Goal: Transaction & Acquisition: Purchase product/service

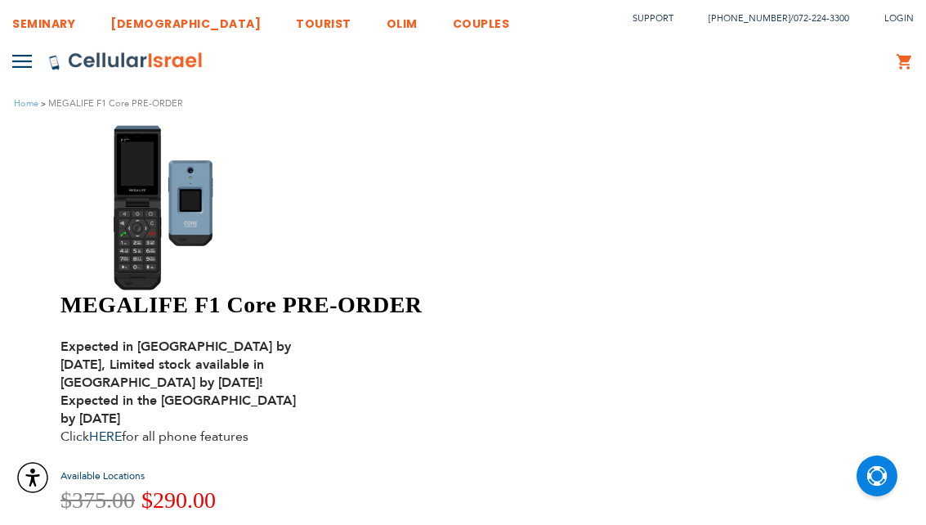
click at [148, 195] on img at bounding box center [178, 207] width 237 height 168
click at [146, 219] on img at bounding box center [178, 207] width 237 height 168
click at [148, 246] on img at bounding box center [178, 207] width 237 height 168
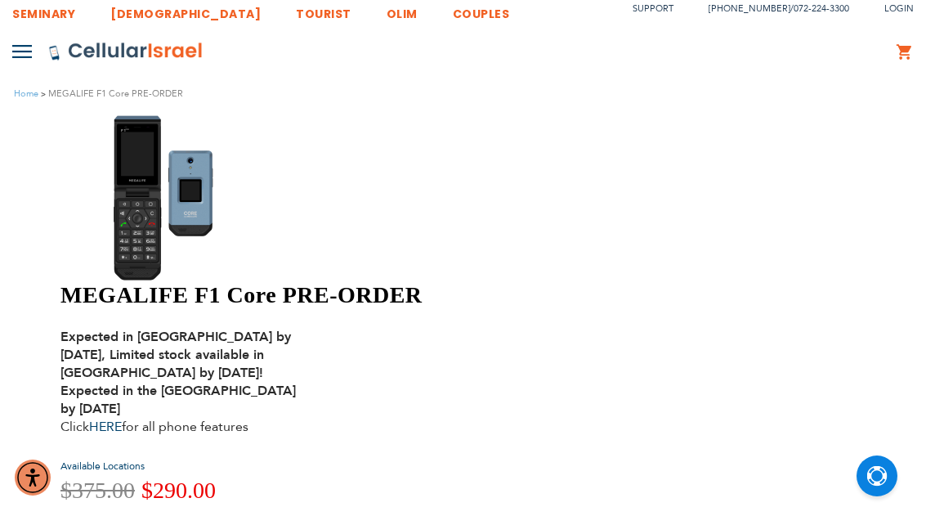
scroll to position [11, 0]
click at [109, 254] on img at bounding box center [178, 197] width 237 height 168
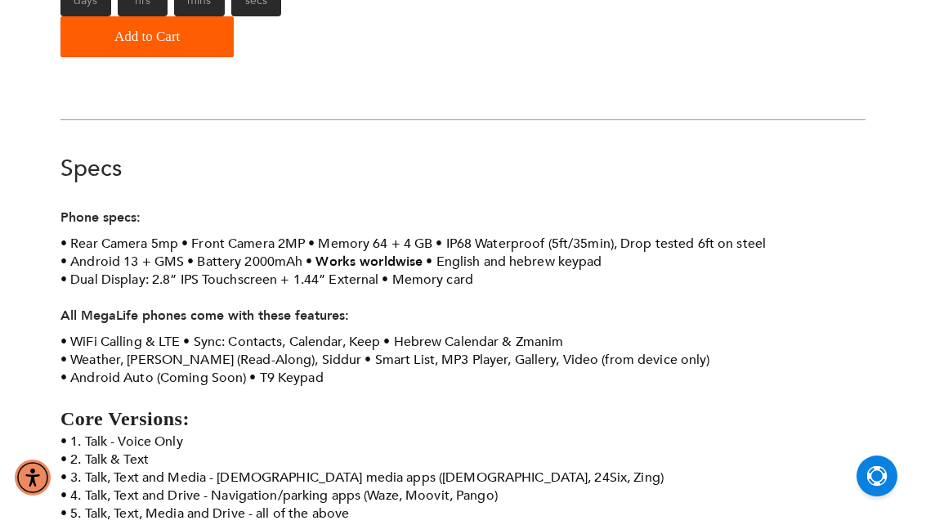
scroll to position [697, 0]
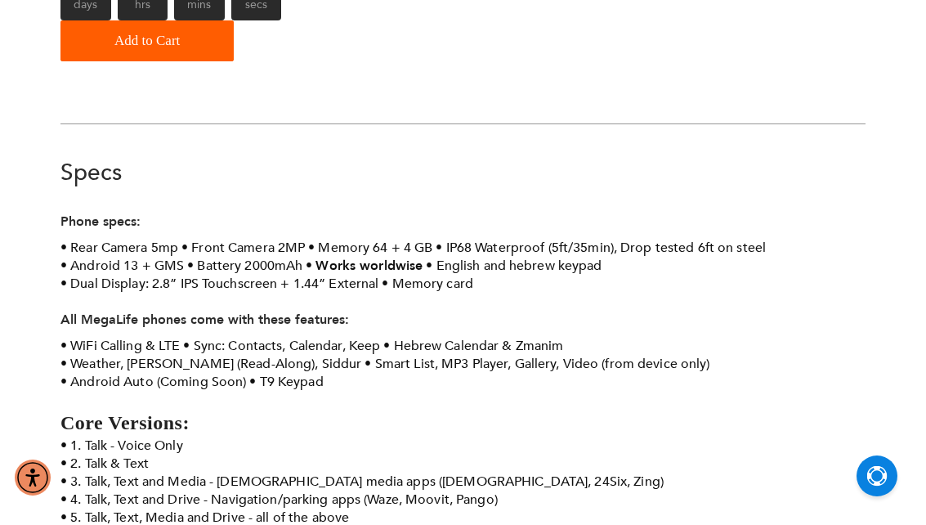
click at [110, 524] on strong "Apps subject to approval and change." at bounding box center [178, 535] width 237 height 18
click at [107, 524] on strong "Apps subject to approval and change." at bounding box center [178, 535] width 237 height 18
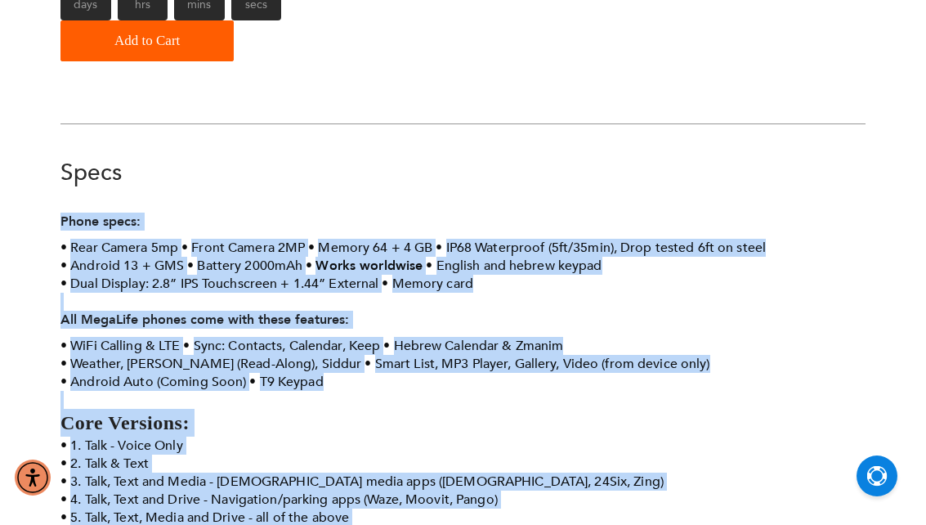
scroll to position [680, 0]
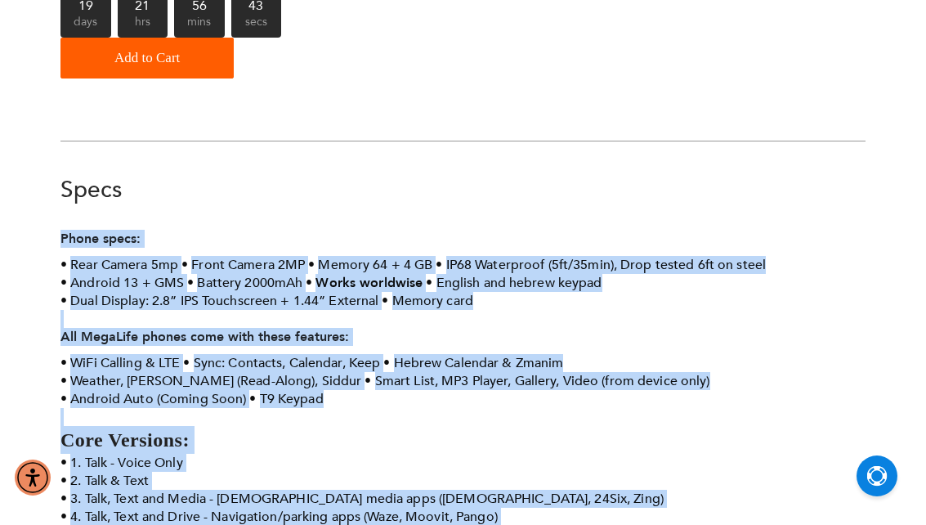
click at [135, 471] on li "2. Talk & Text" at bounding box center [462, 480] width 805 height 18
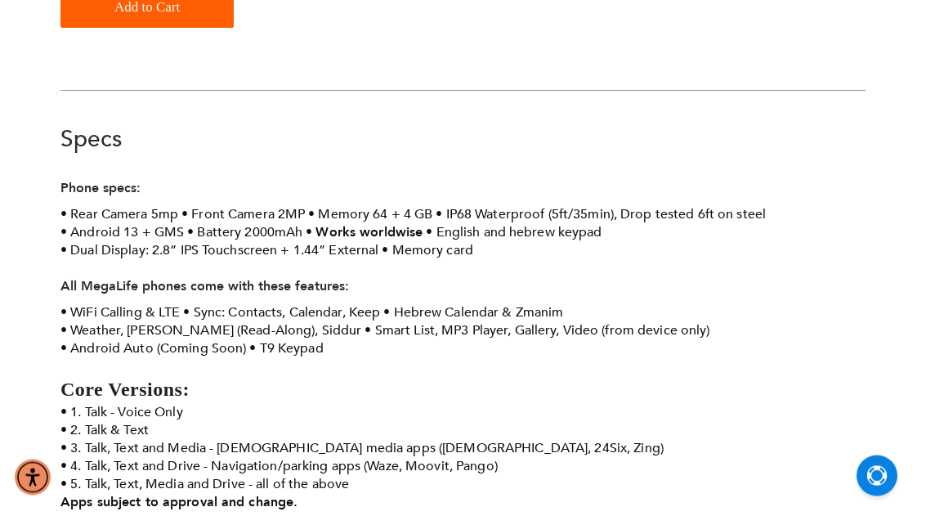
scroll to position [730, 0]
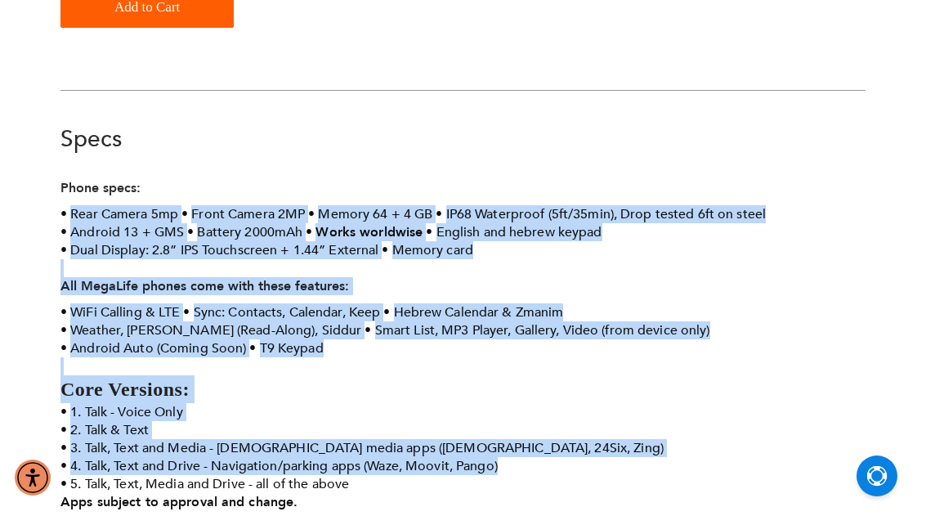
click at [78, 493] on strong "Apps subject to approval and change." at bounding box center [178, 502] width 237 height 18
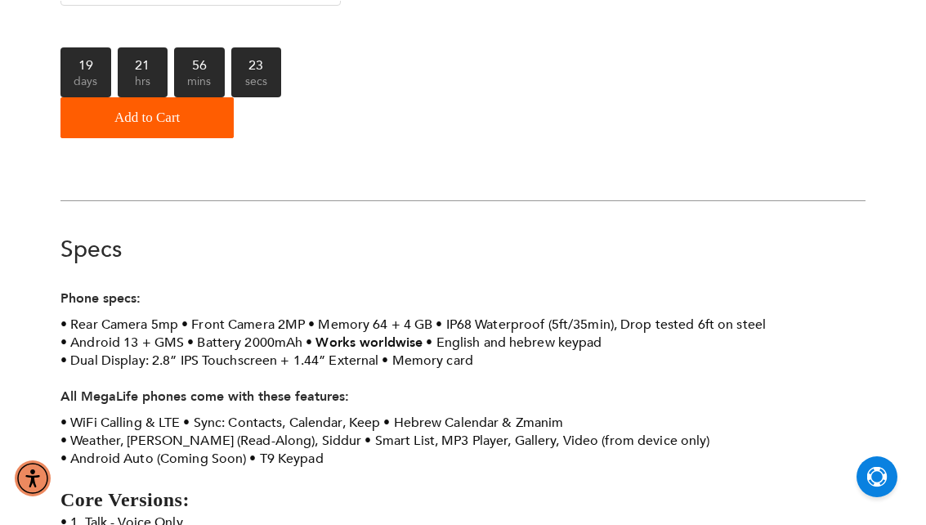
scroll to position [620, 0]
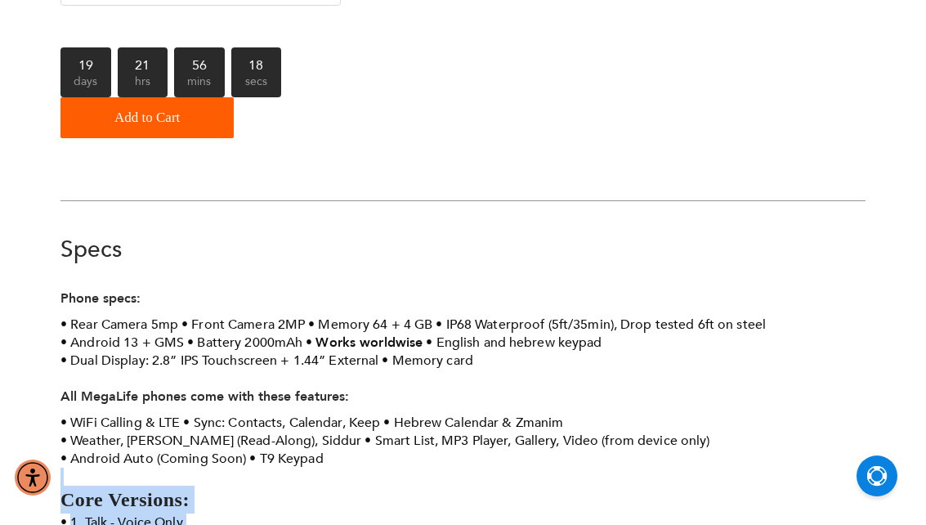
click at [103, 351] on li "Dual Display: 2.8” IPS Touchscreen + 1.44” External" at bounding box center [219, 360] width 318 height 18
click at [60, 272] on div "290 MEGALIFE F1 Core PRE-ORDER Expected in [GEOGRAPHIC_DATA] by [DATE], Limited…" at bounding box center [462, 276] width 829 height 1547
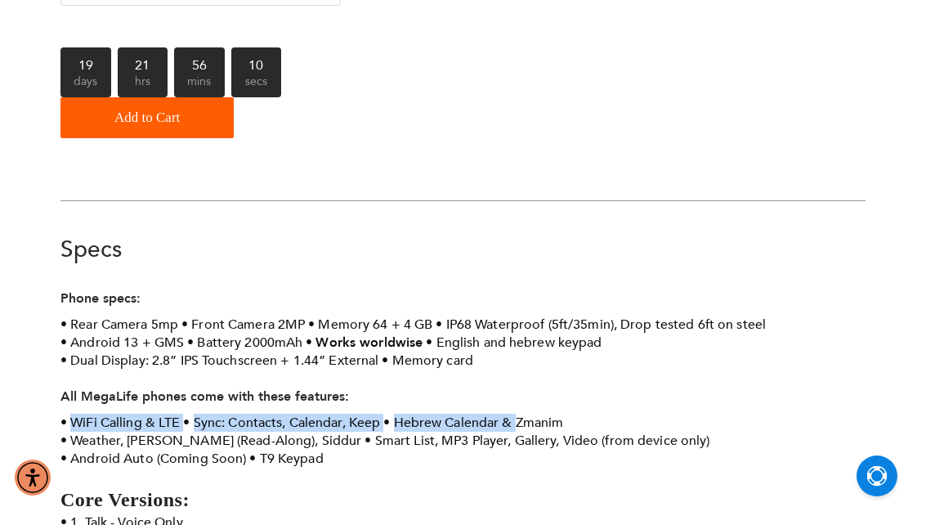
click at [75, 513] on li "1. Talk - Voice Only" at bounding box center [462, 522] width 805 height 18
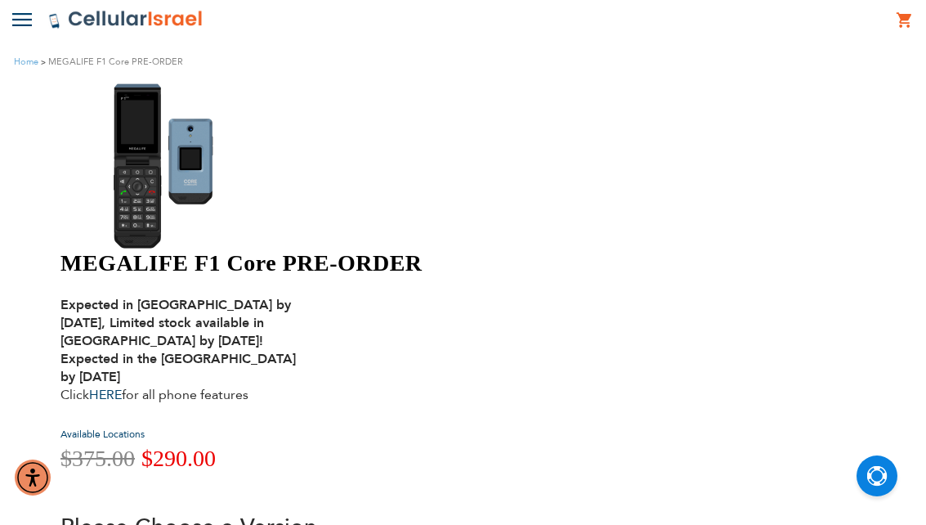
scroll to position [270, 0]
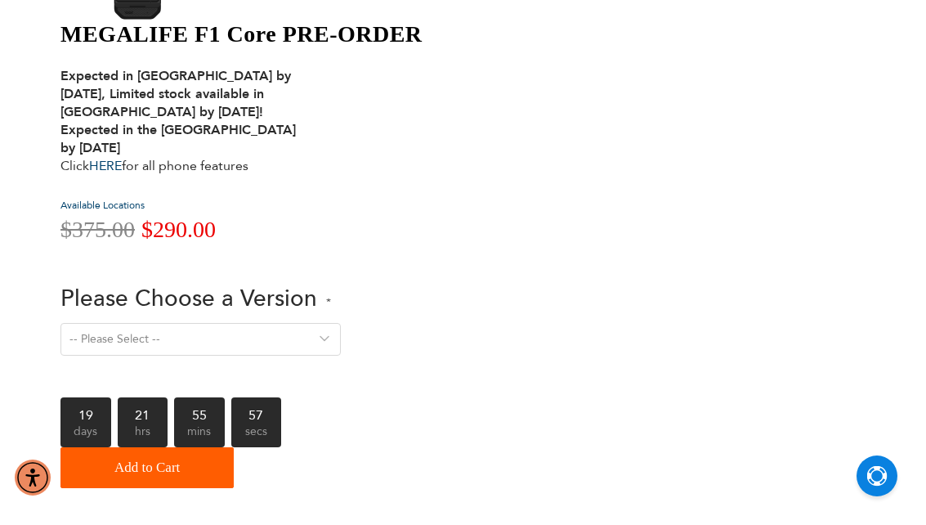
click at [341, 323] on select "-- Please Select -- Version 1. Talk - Voice only, no texting Version 2. Text - …" at bounding box center [200, 339] width 280 height 33
select select "Version 5. Talk, Text, Media and drive - includes all apps mentioned above"
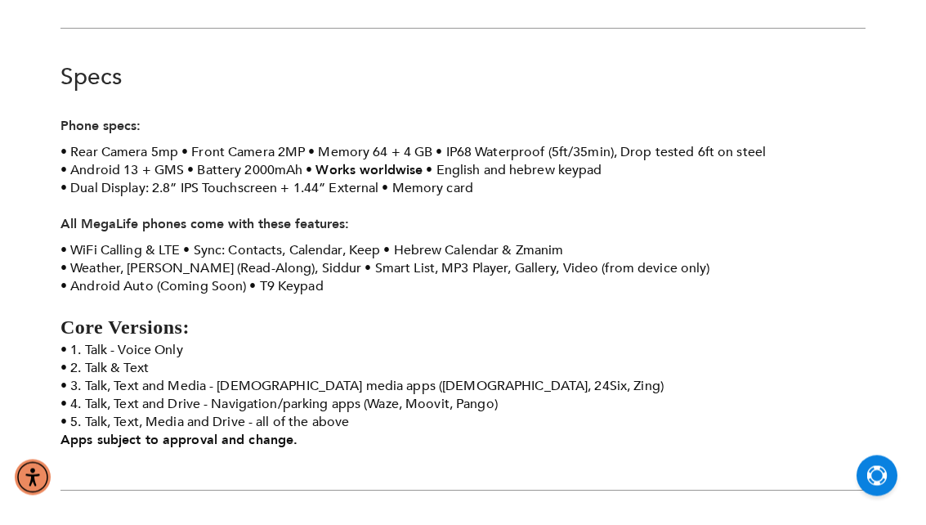
scroll to position [793, 0]
click at [263, 431] on strong "Apps subject to approval and change." at bounding box center [178, 440] width 237 height 18
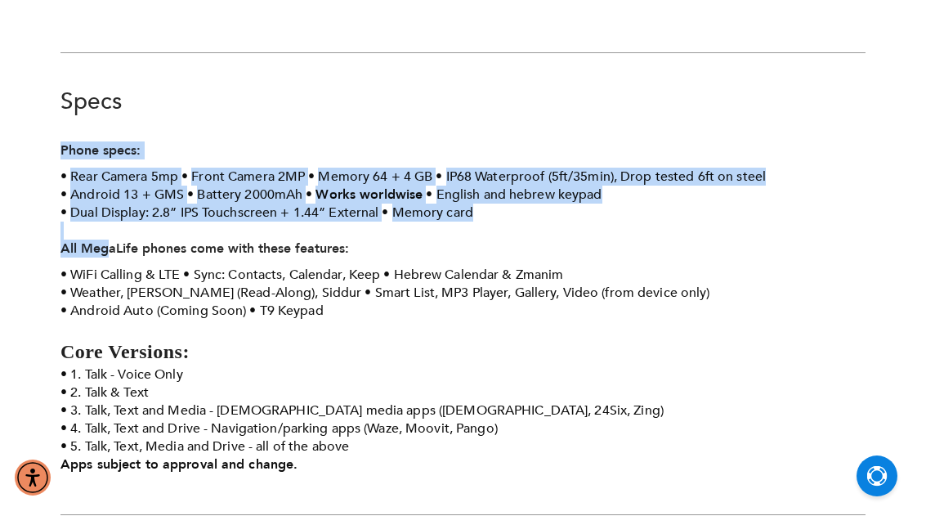
scroll to position [771, 0]
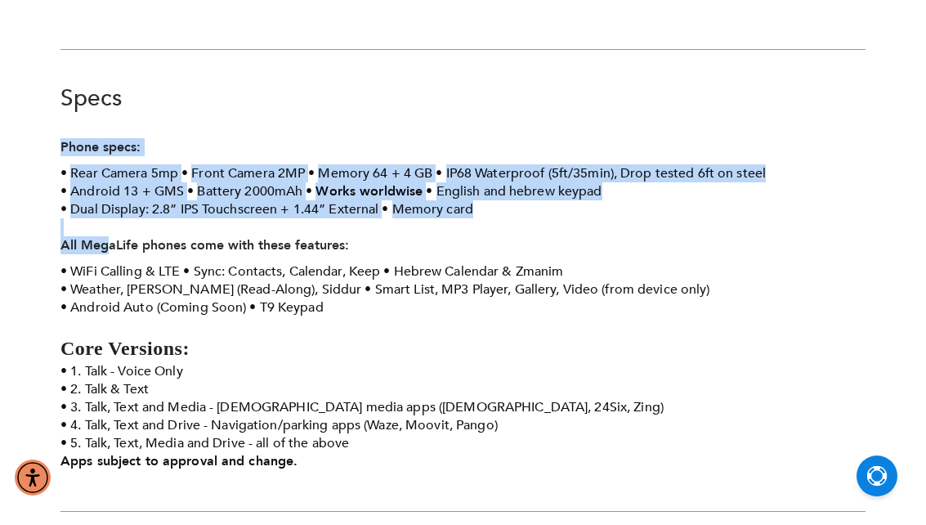
click at [240, 434] on li "5. Talk, Text, Media and Drive - all of the above Apps subject to approval and …" at bounding box center [462, 452] width 805 height 36
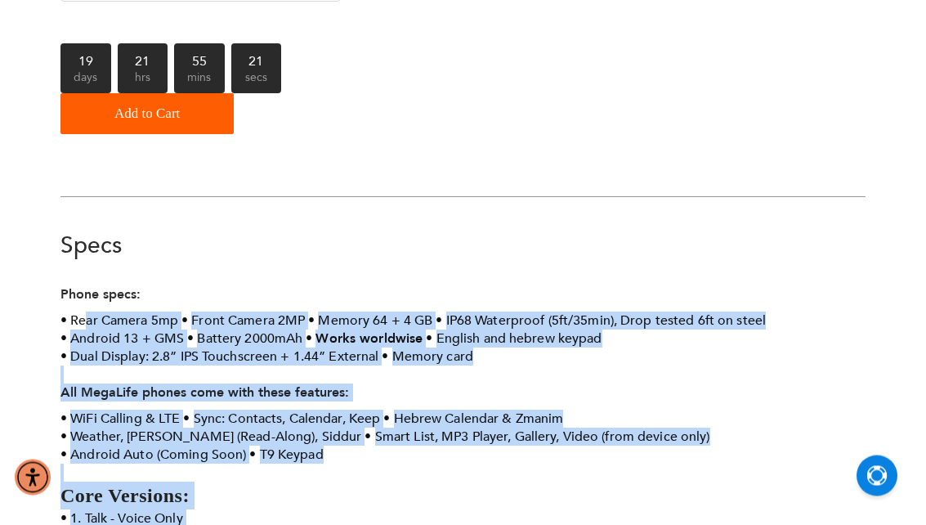
scroll to position [624, 0]
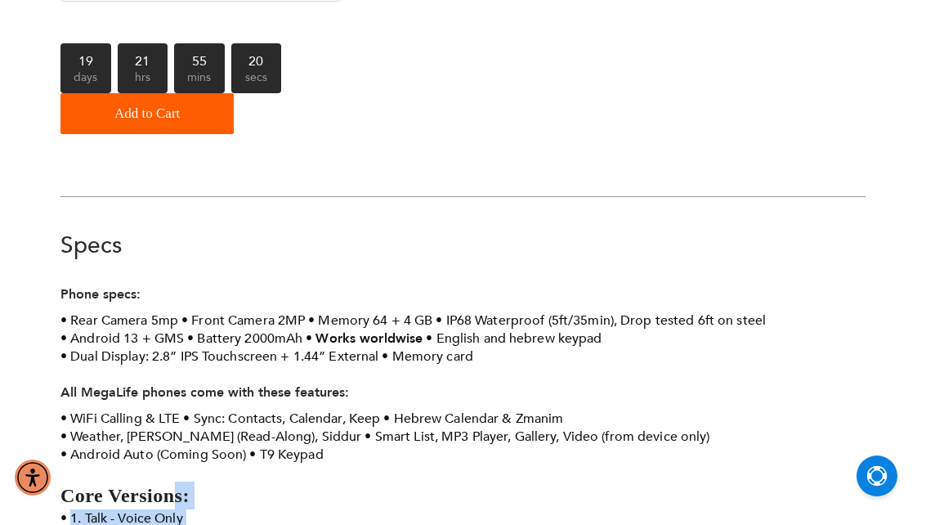
click at [137, 311] on li "Rear Camera 5mp" at bounding box center [119, 320] width 118 height 18
click at [67, 230] on link "Specs" at bounding box center [90, 245] width 61 height 31
click at [82, 230] on link "Specs" at bounding box center [90, 245] width 61 height 31
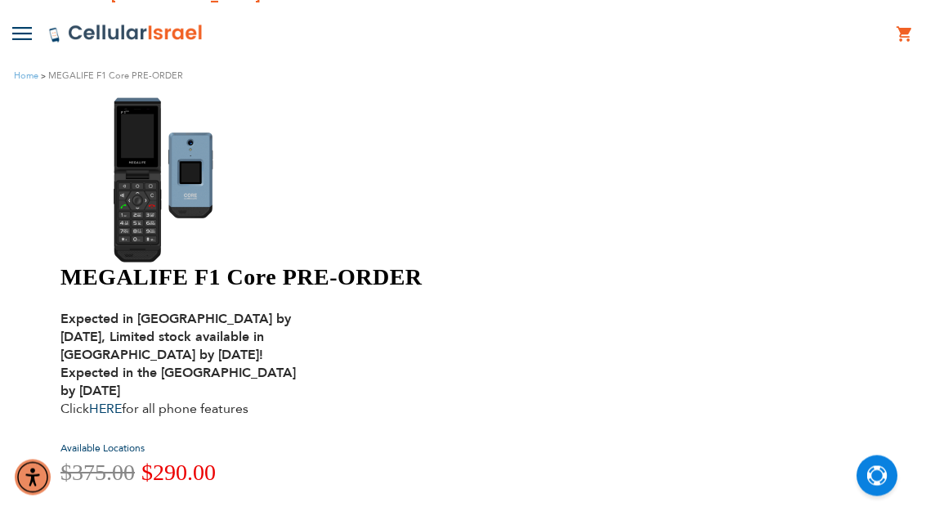
scroll to position [0, 0]
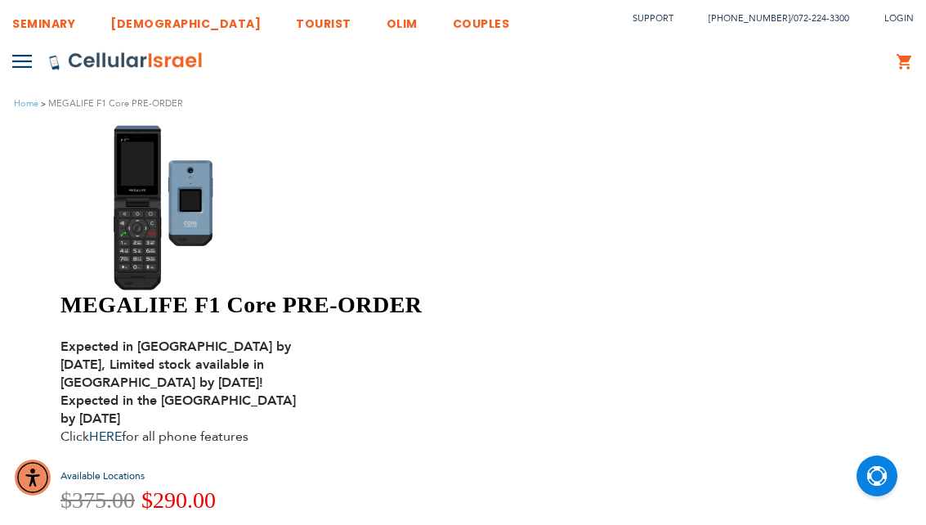
click at [157, 186] on img at bounding box center [178, 207] width 237 height 168
click at [114, 229] on img at bounding box center [178, 207] width 237 height 168
click at [132, 263] on img at bounding box center [178, 207] width 237 height 168
click at [170, 256] on img at bounding box center [178, 207] width 237 height 168
click at [331, 303] on div "MEGALIFE F1 Core PRE-ORDER Expected in [GEOGRAPHIC_DATA] by [DATE], Limited sto…" at bounding box center [462, 444] width 805 height 643
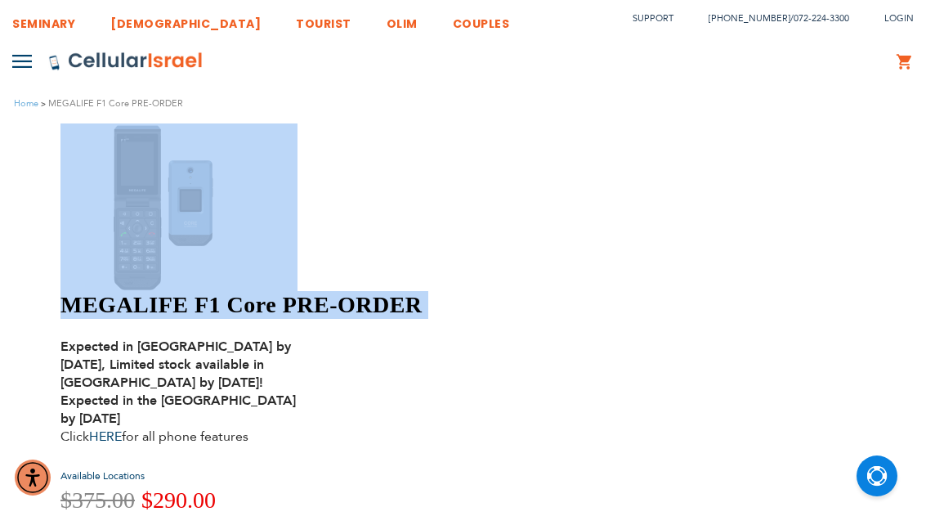
click at [122, 427] on link "HERE" at bounding box center [105, 436] width 33 height 18
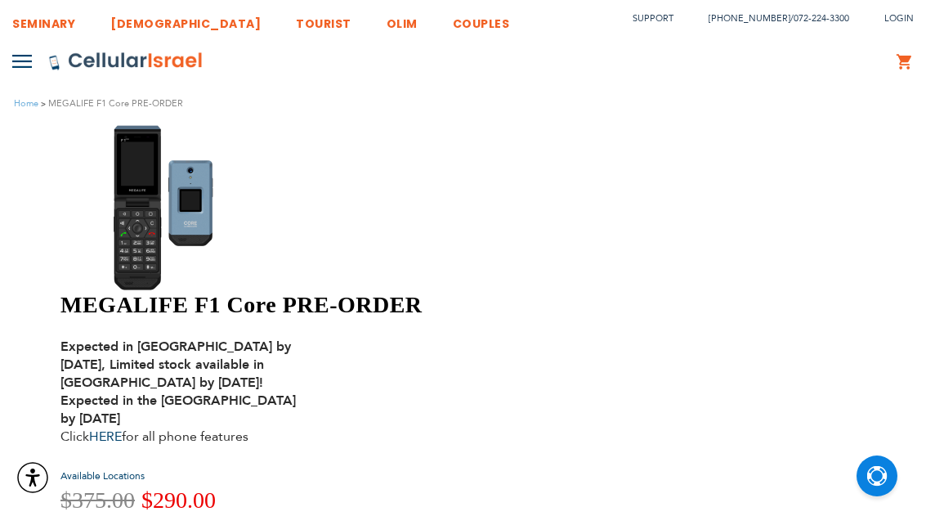
click at [156, 187] on img at bounding box center [178, 207] width 237 height 168
click at [122, 427] on link "HERE" at bounding box center [105, 436] width 33 height 18
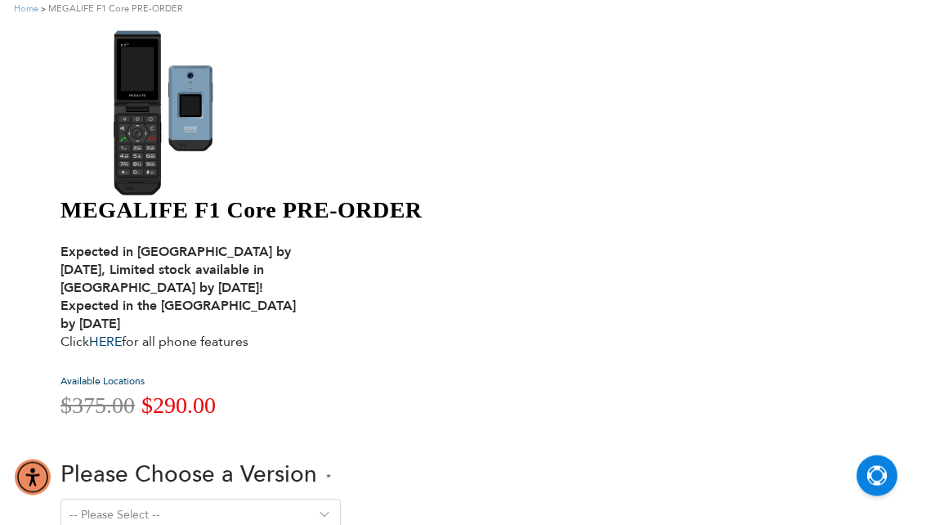
scroll to position [110, 0]
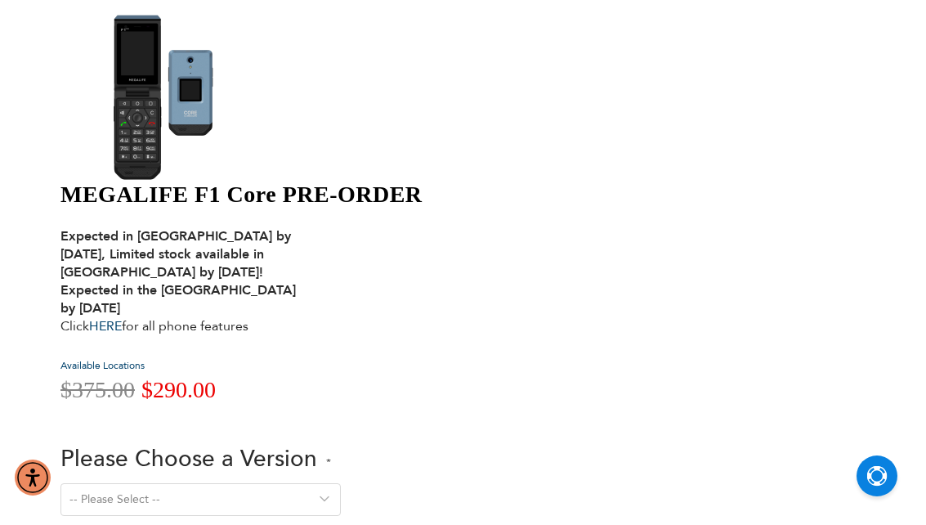
click at [92, 127] on img at bounding box center [178, 97] width 237 height 168
click at [341, 484] on select "-- Please Select -- Version 1. Talk - Voice only, no texting Version 2. Text - …" at bounding box center [200, 500] width 280 height 33
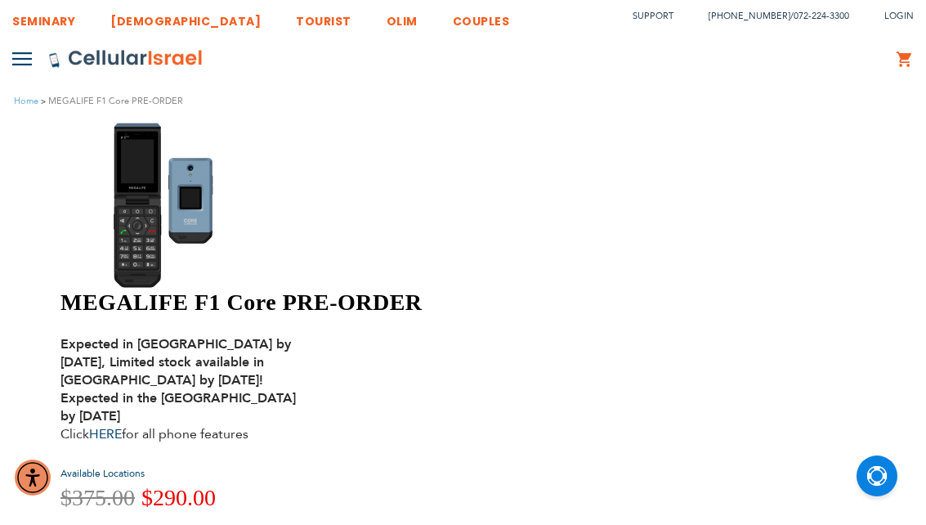
scroll to position [0, 0]
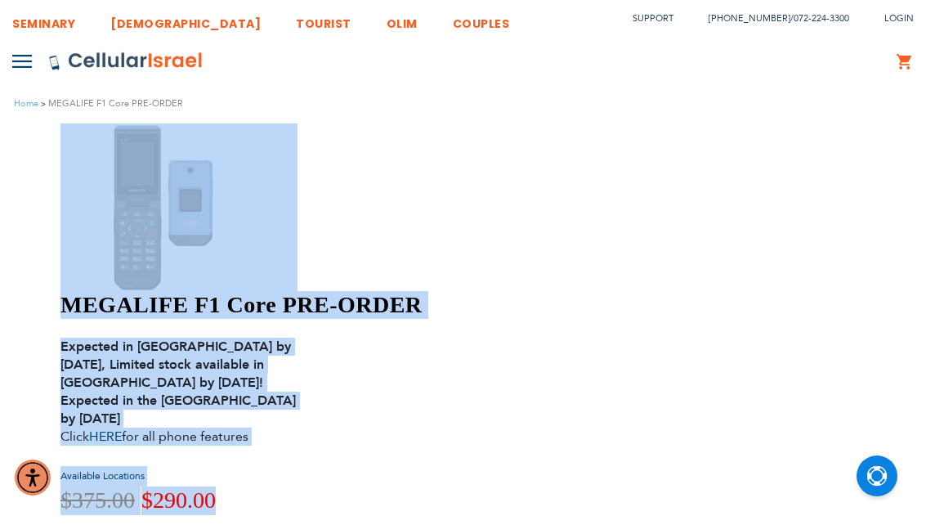
click at [221, 291] on div at bounding box center [178, 207] width 237 height 168
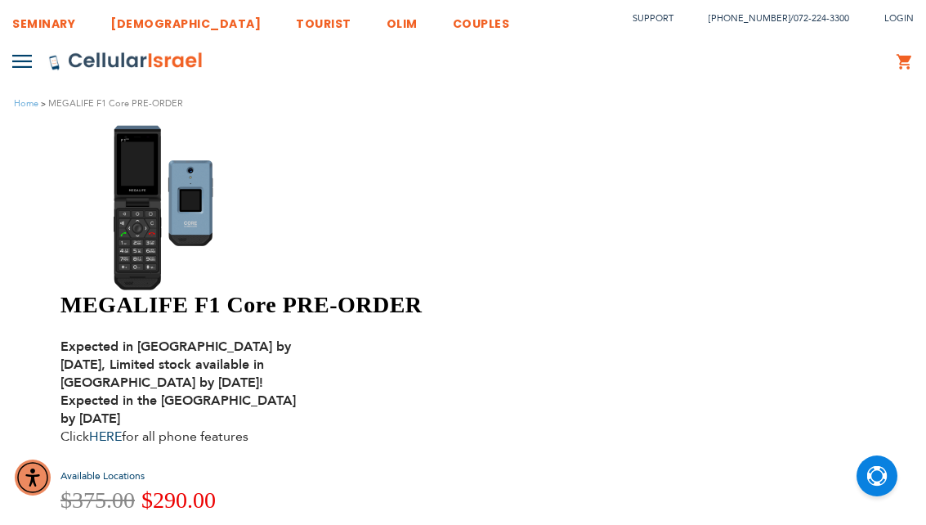
select select "Version 5. Talk, Text, Media and drive - includes all apps mentioned above"
click at [17, 48] on button at bounding box center [22, 61] width 20 height 29
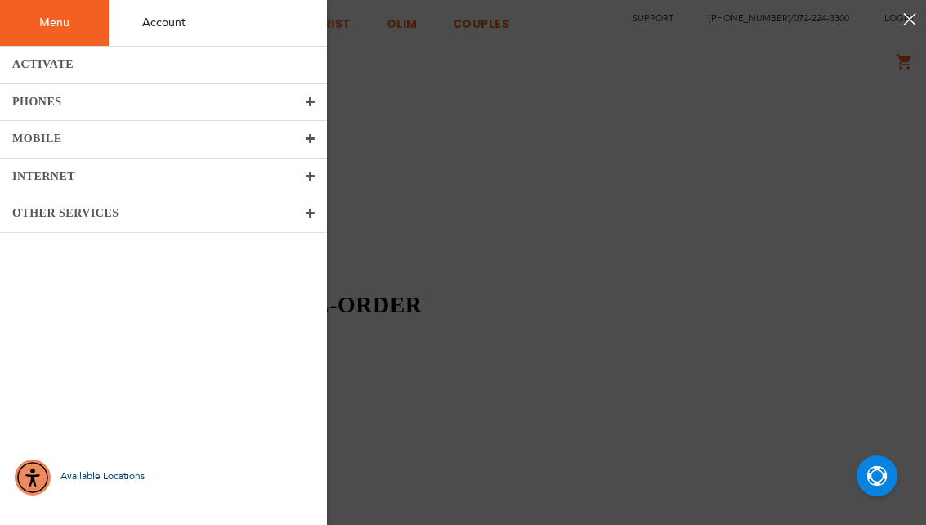
click at [33, 108] on link "PHONES" at bounding box center [163, 103] width 327 height 38
